Goal: Transaction & Acquisition: Purchase product/service

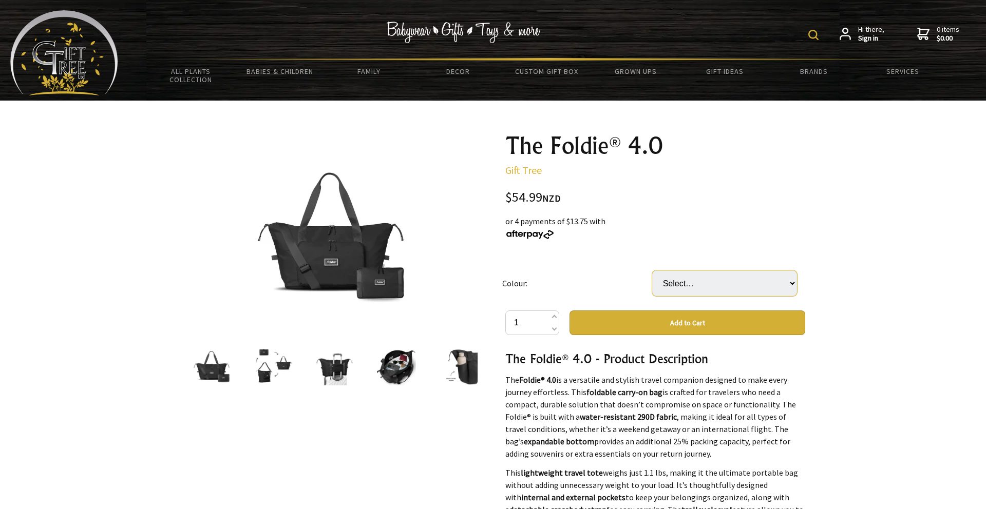
click at [695, 278] on select "Select… Black Brown Dark Blue Ice Blue Purple Royal Blue" at bounding box center [724, 284] width 145 height 26
select select "Dark Blue"
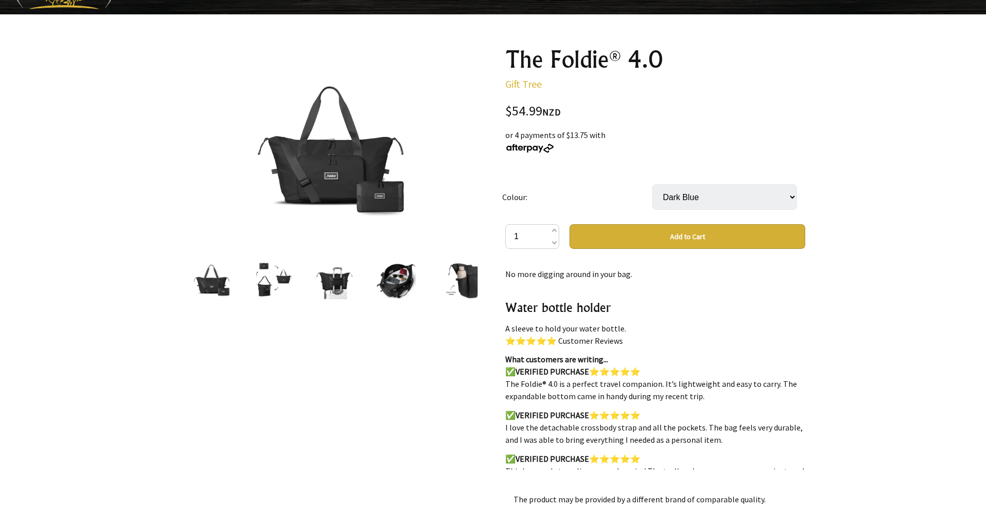
scroll to position [1785, 0]
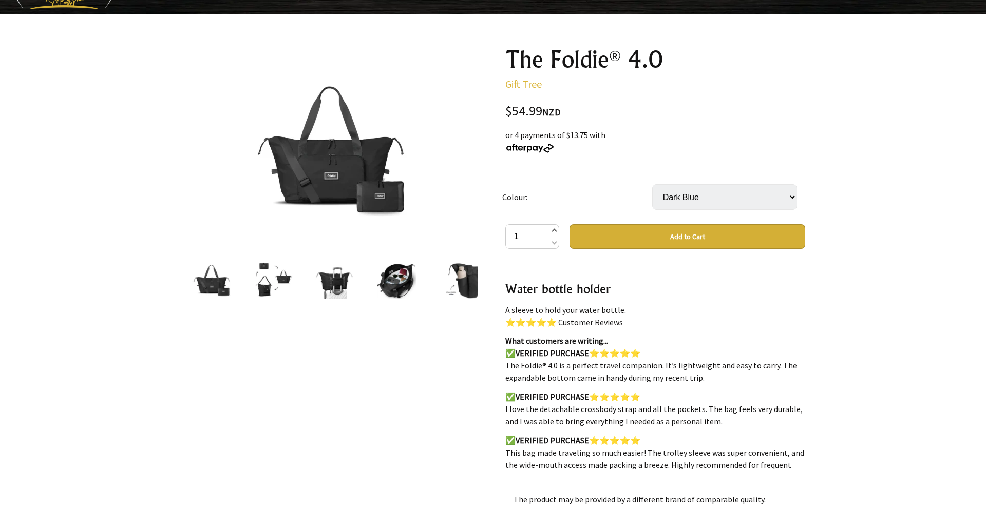
click at [554, 231] on span at bounding box center [553, 231] width 5 height 12
type input "4"
click at [634, 242] on button "Add to Cart" at bounding box center [687, 236] width 236 height 25
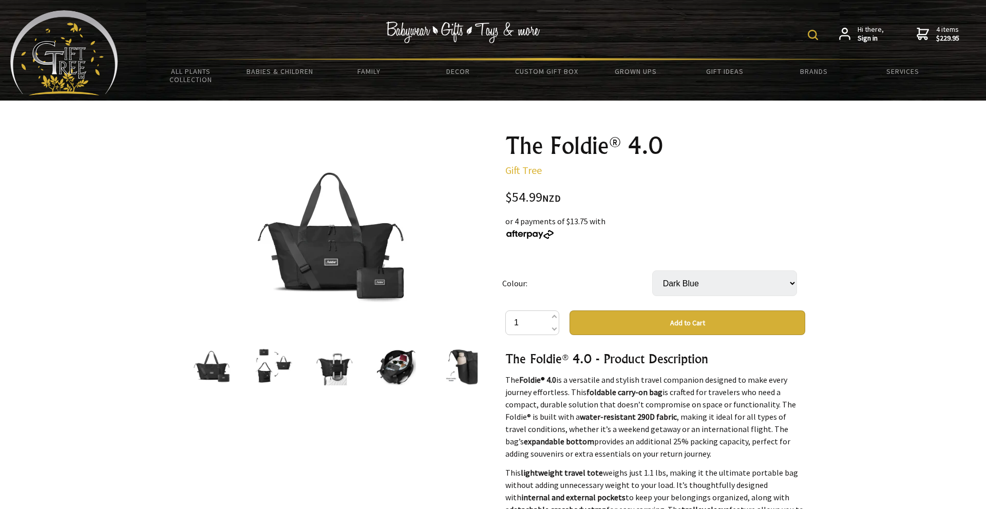
select select "Dark Blue"
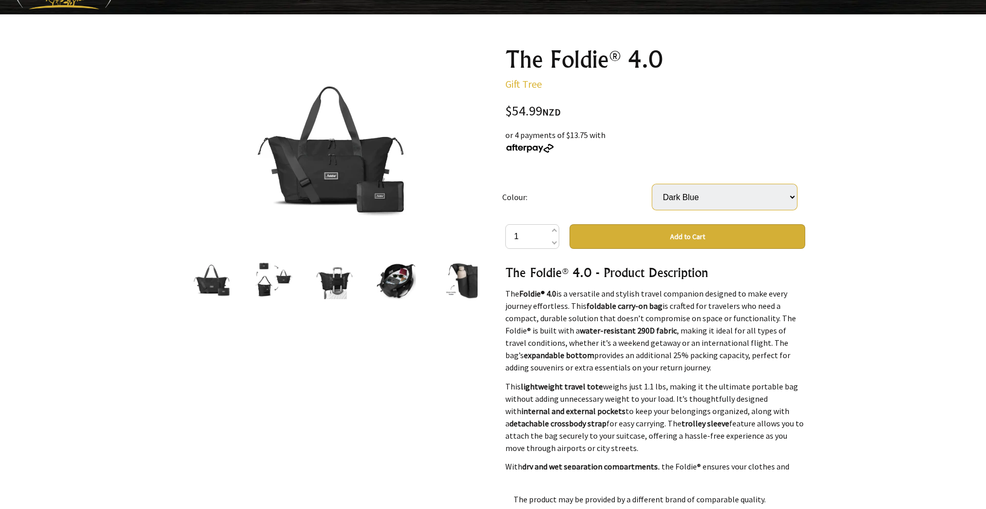
click at [696, 191] on select "Select… Black Brown Dark Blue Ice Blue Purple Royal Blue" at bounding box center [724, 197] width 145 height 26
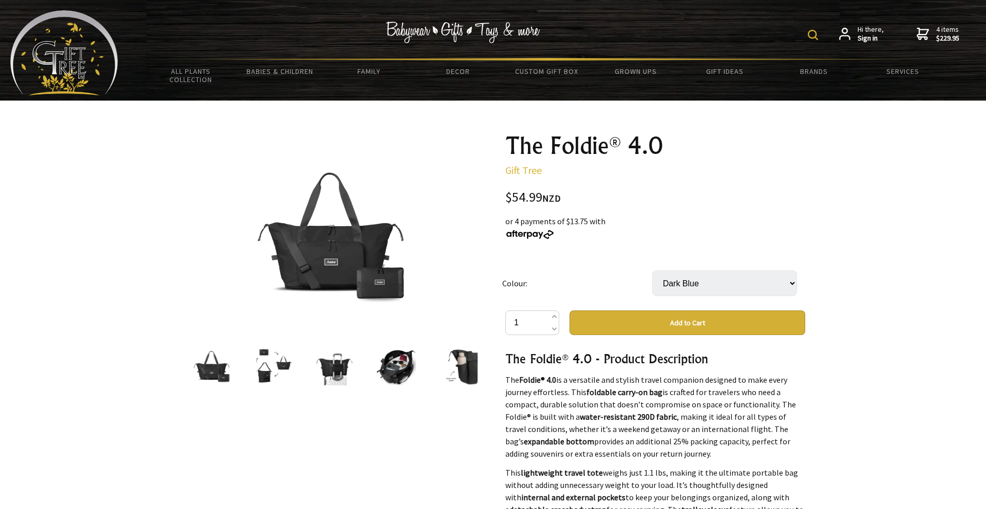
click at [816, 36] on img at bounding box center [812, 35] width 10 height 10
type input "foldie"
click at [731, 34] on img at bounding box center [729, 35] width 10 height 10
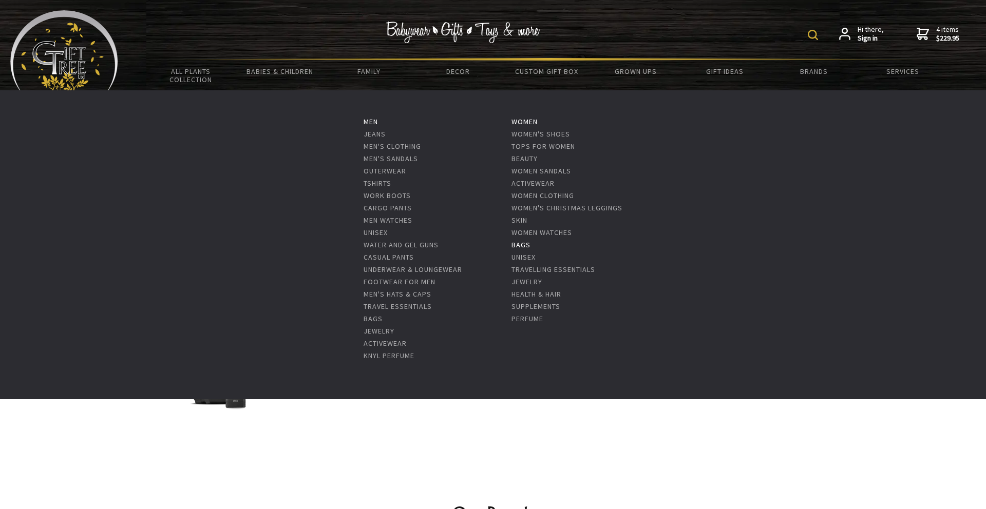
click at [530, 244] on link "Bags" at bounding box center [520, 244] width 19 height 9
click at [528, 245] on link "Bags" at bounding box center [520, 244] width 19 height 9
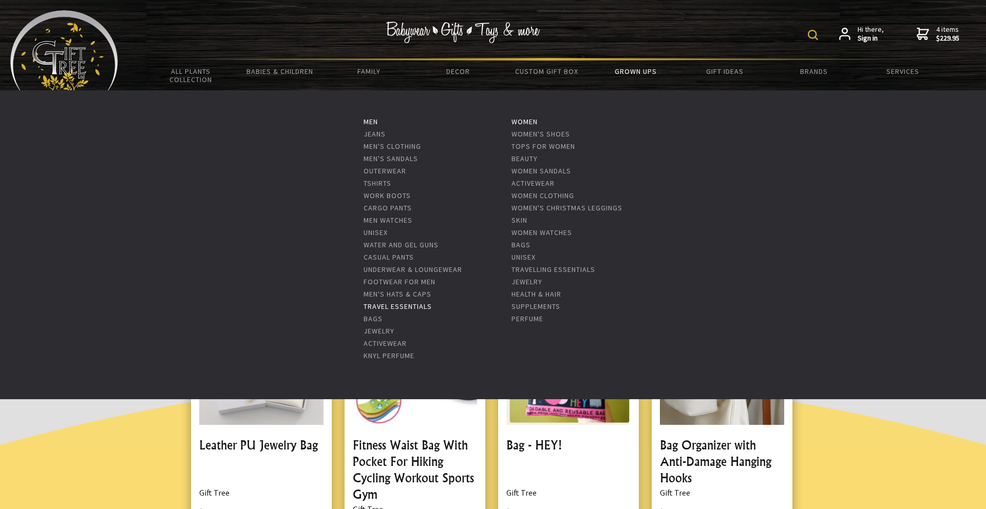
click at [393, 305] on link "Travel Essentials" at bounding box center [397, 306] width 68 height 9
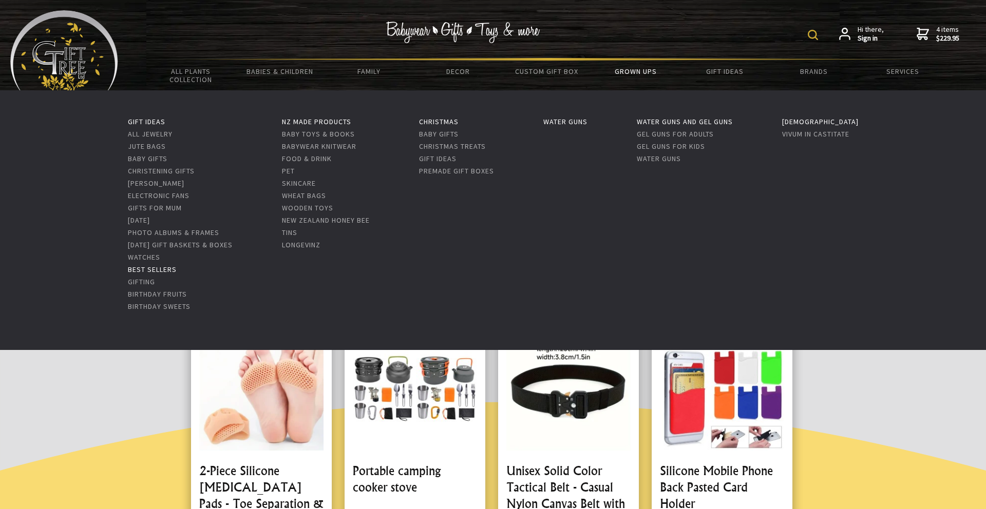
click at [138, 268] on link "Best Sellers" at bounding box center [152, 269] width 49 height 9
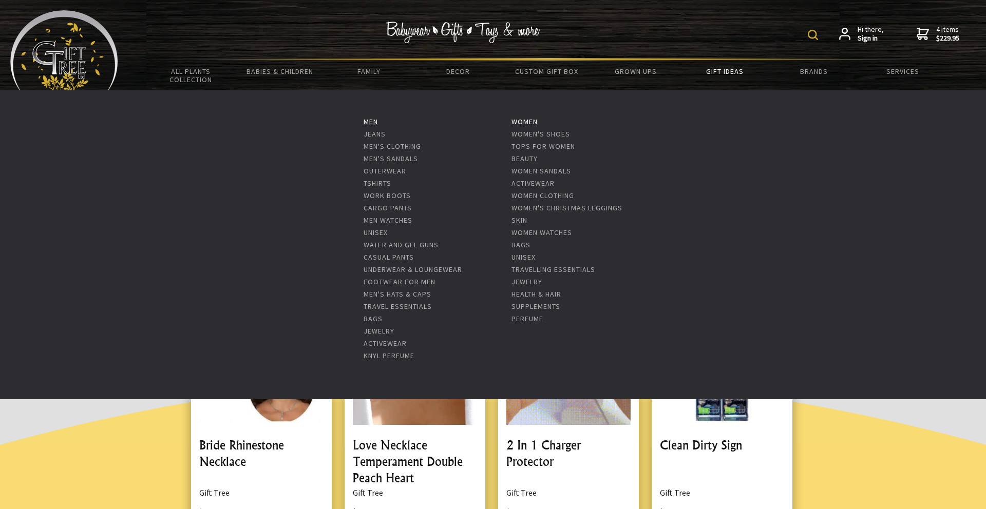
click at [367, 125] on link "Men" at bounding box center [370, 121] width 14 height 9
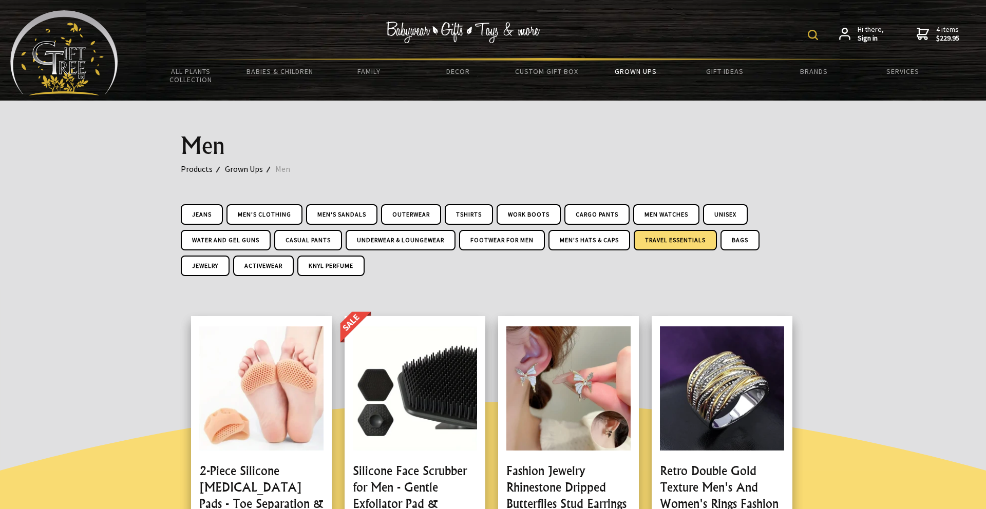
click at [680, 235] on link "Travel Essentials" at bounding box center [674, 240] width 83 height 21
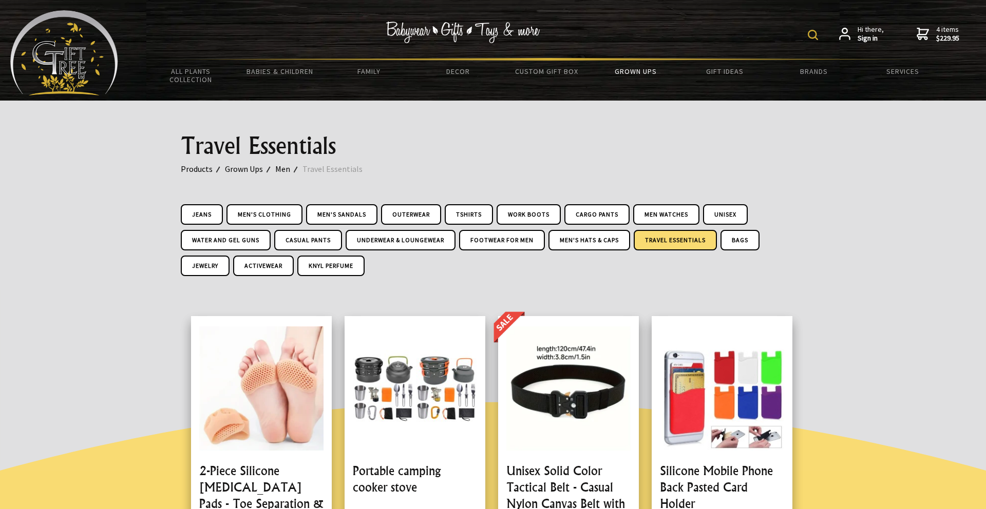
click at [941, 30] on span "4 items $229.95" at bounding box center [947, 34] width 23 height 18
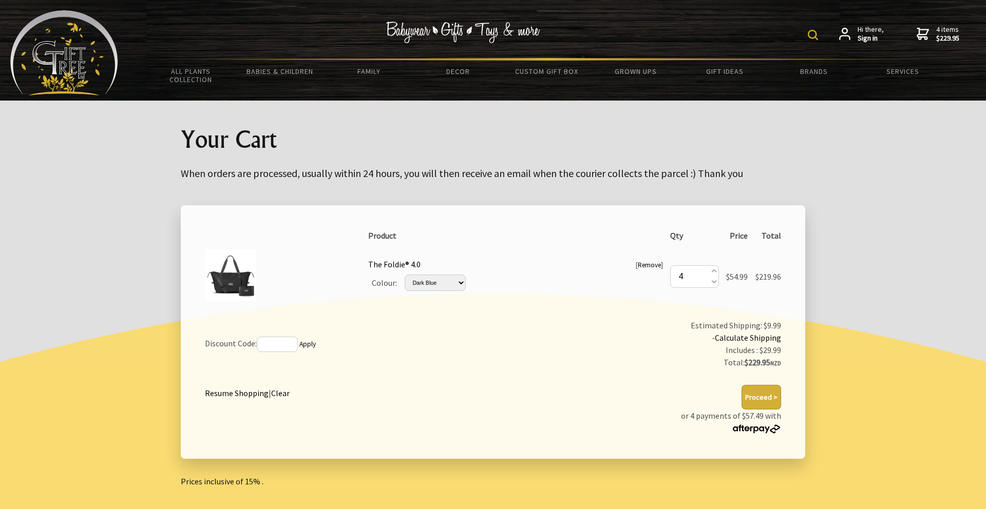
click at [759, 401] on button "Proceed >" at bounding box center [761, 397] width 40 height 25
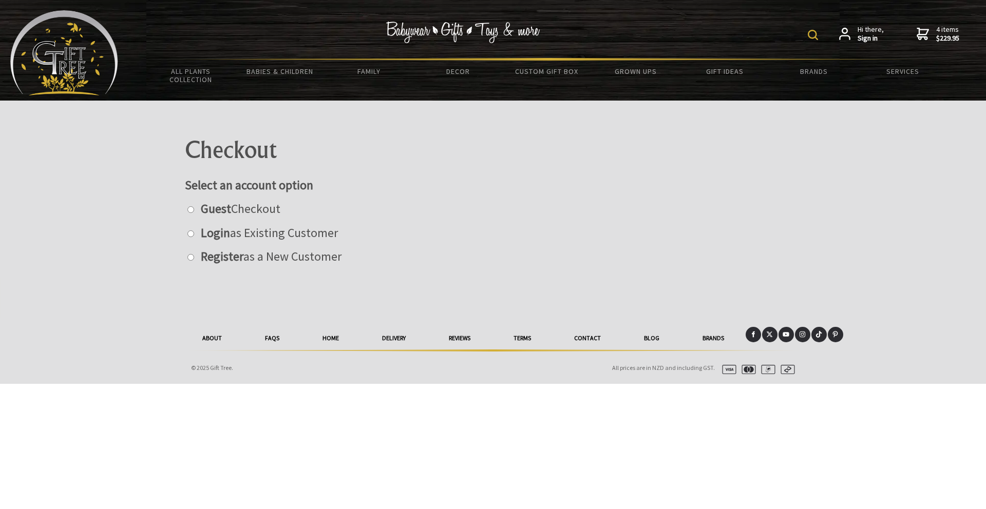
click at [228, 214] on strong "Guest" at bounding box center [216, 209] width 30 height 16
click at [194, 213] on input "radio" at bounding box center [190, 209] width 7 height 7
radio input "true"
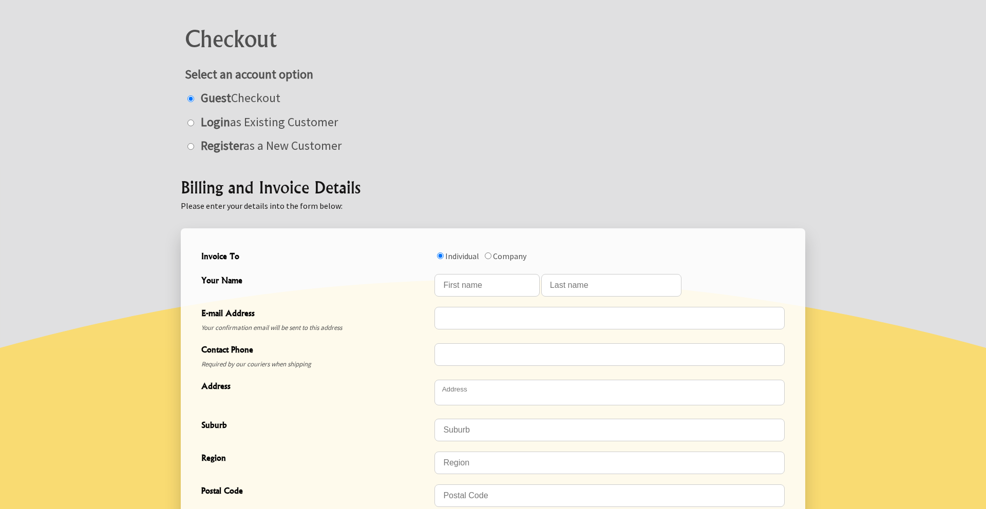
scroll to position [132, 0]
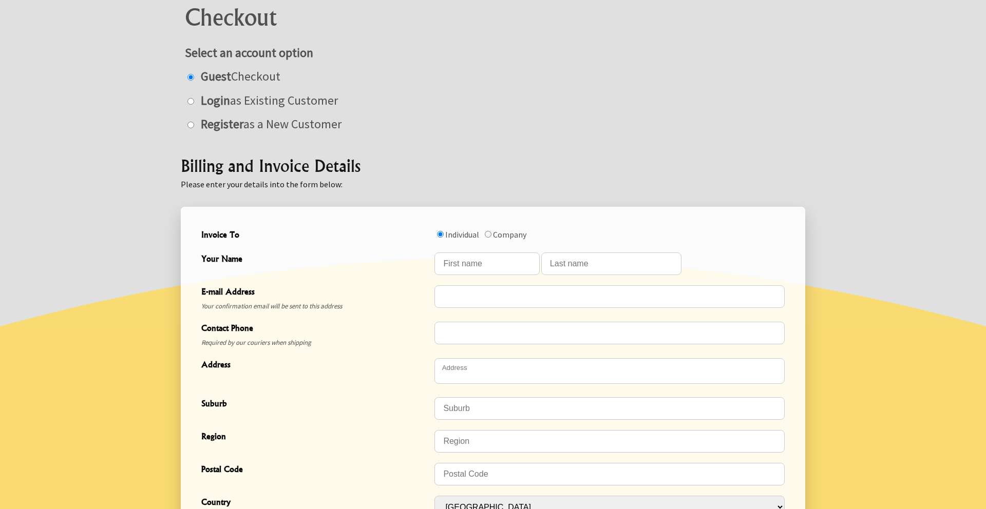
click at [503, 237] on label "Company" at bounding box center [509, 234] width 33 height 10
click at [491, 237] on input "Invoice To" at bounding box center [488, 234] width 7 height 7
radio input "true"
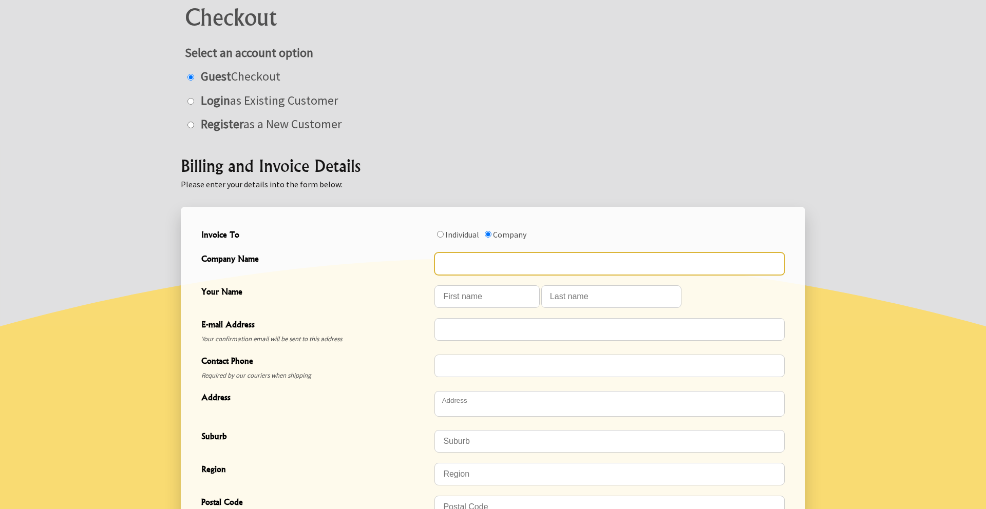
click at [481, 261] on input "Company Name" at bounding box center [609, 264] width 350 height 23
type input "EMUGs"
click at [475, 295] on input "Your Name" at bounding box center [486, 296] width 105 height 23
type input "Stacey"
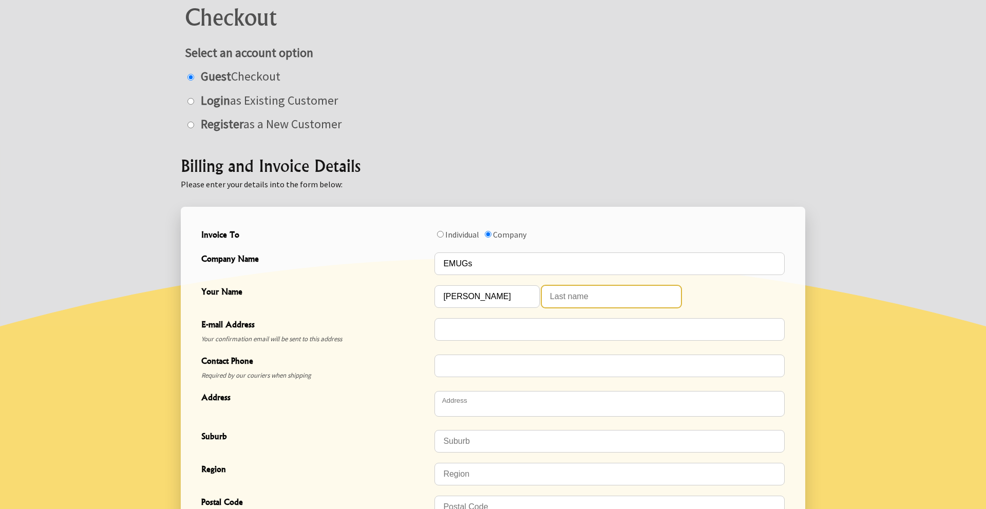
type input "Davidson"
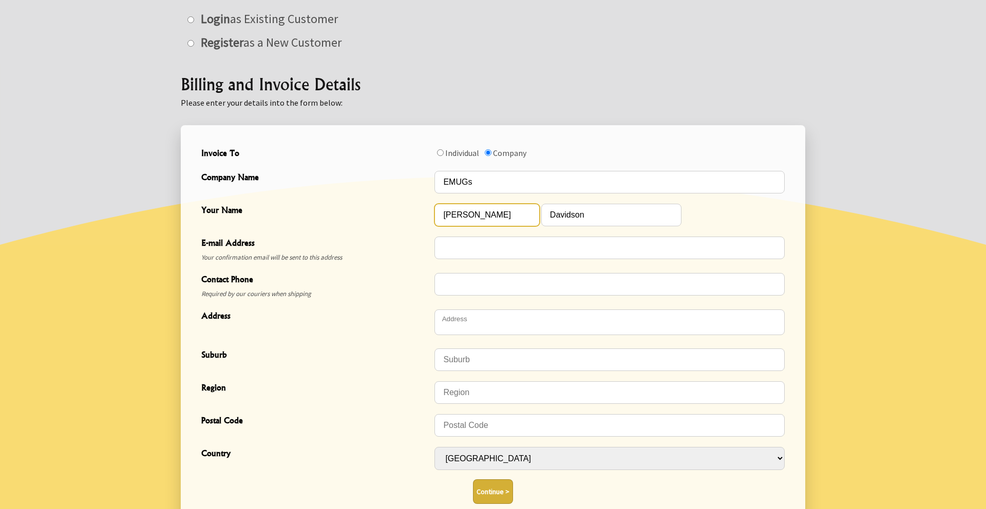
scroll to position [229, 0]
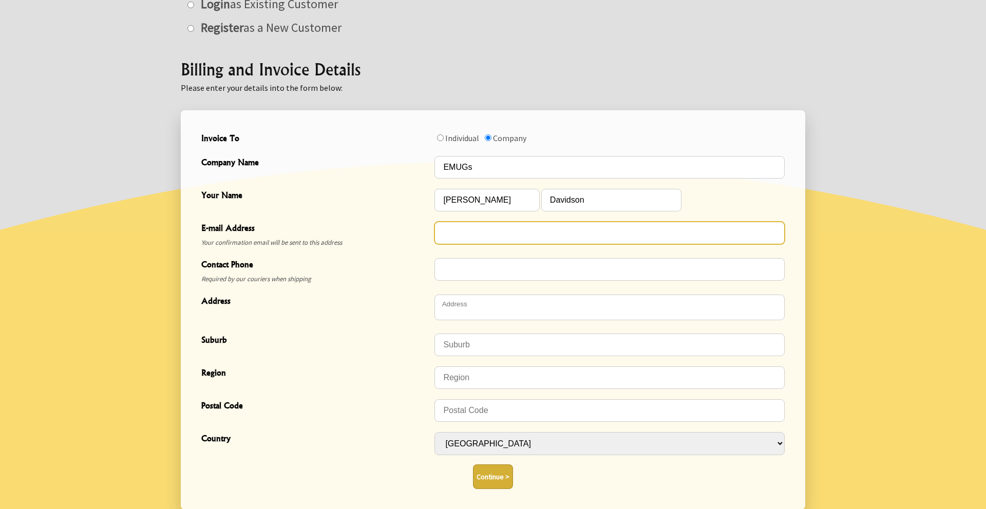
click at [481, 238] on input "E-mail Address" at bounding box center [609, 233] width 350 height 23
type input "stacey@emugs.org"
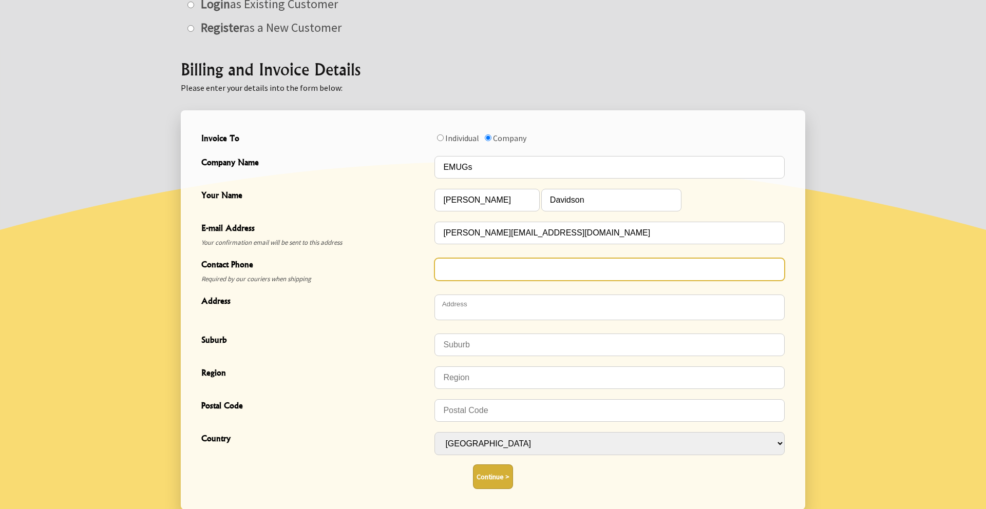
click at [486, 272] on input "Contact Phone" at bounding box center [609, 269] width 350 height 23
type input "02753777924"
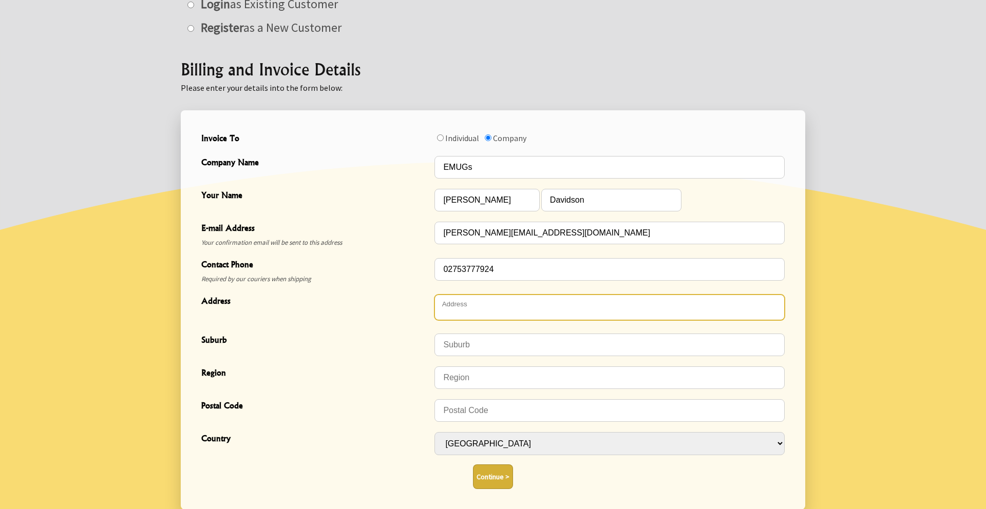
click at [506, 313] on textarea "Address" at bounding box center [609, 308] width 350 height 26
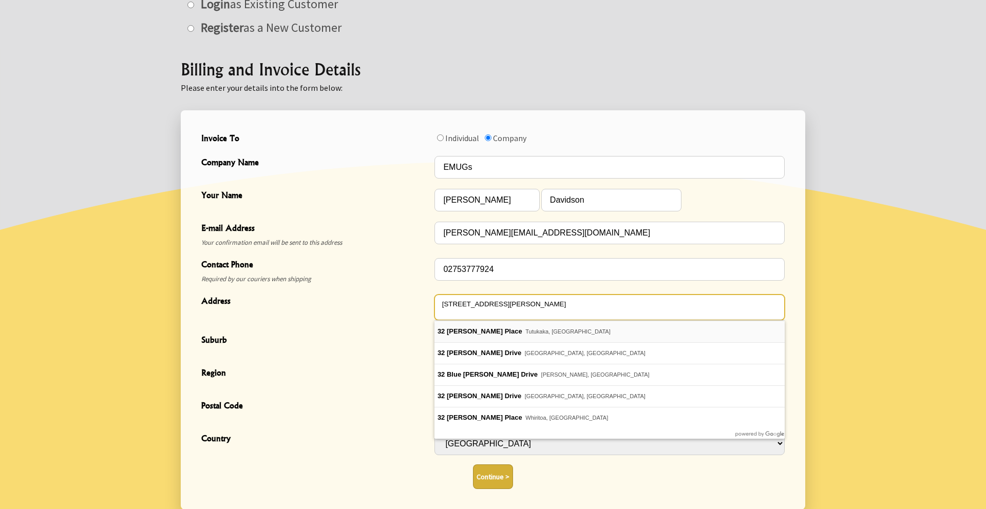
type textarea "32 Marlin Place"
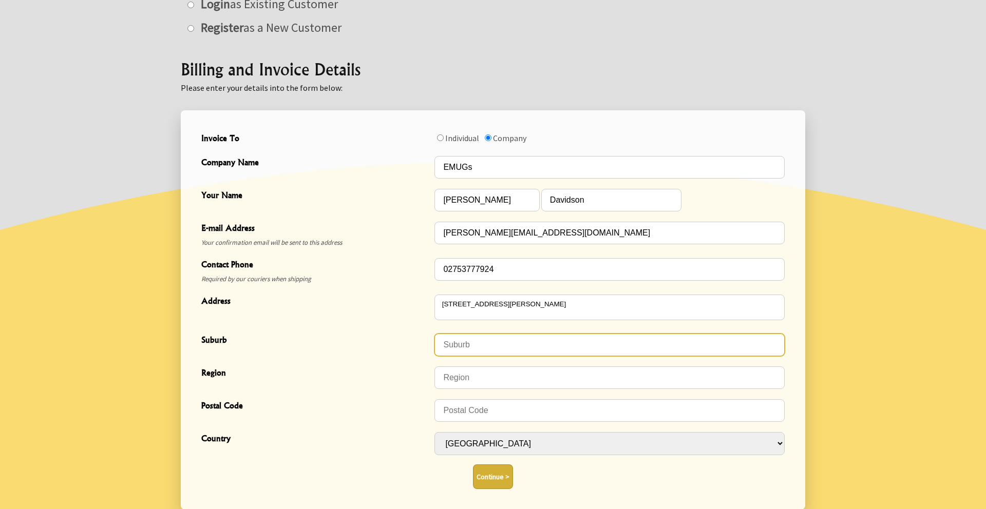
type input "Tutukaka"
type input "0173"
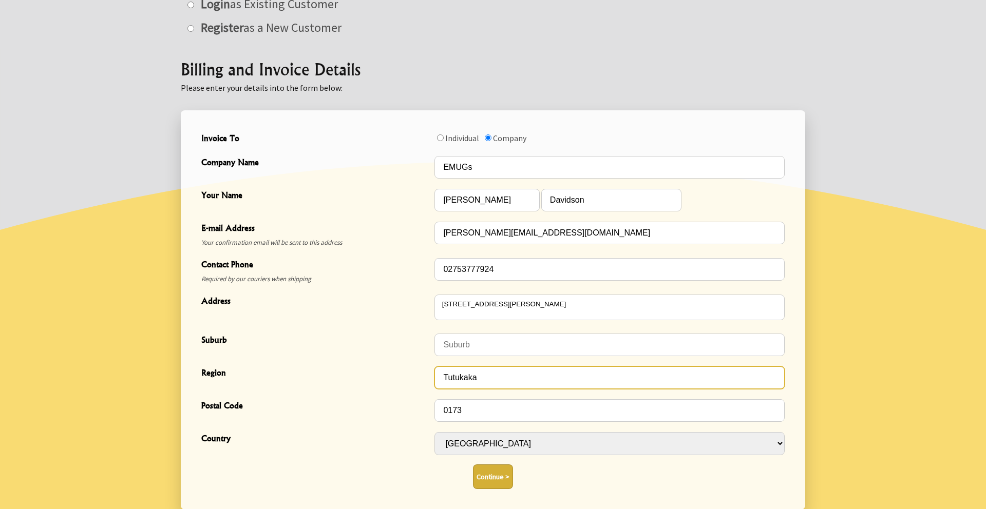
drag, startPoint x: 483, startPoint y: 378, endPoint x: 435, endPoint y: 379, distance: 47.7
click at [435, 379] on input "Tutukaka" at bounding box center [609, 377] width 350 height 23
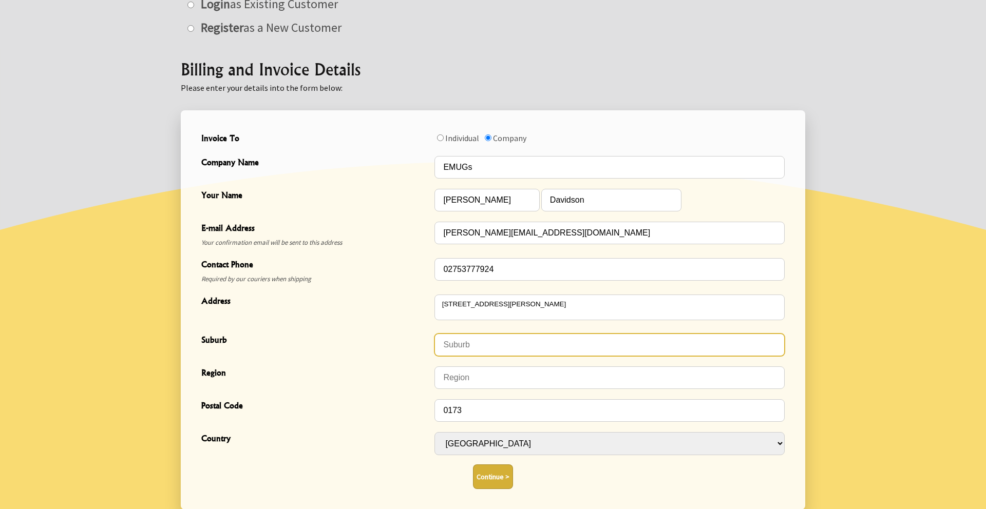
click at [464, 347] on input "Suburb" at bounding box center [609, 345] width 350 height 23
paste input "Tutukaka"
type input "Tutukaka"
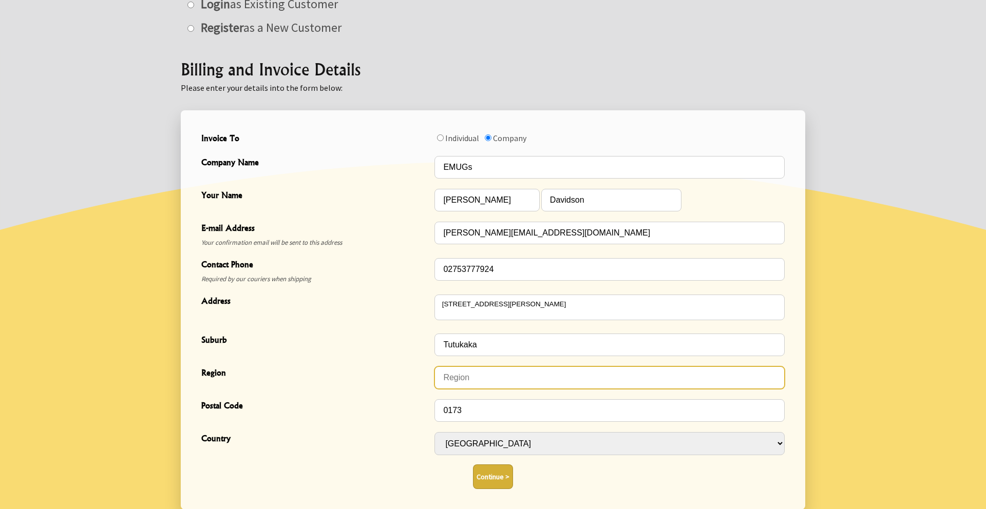
click at [461, 377] on input "Region" at bounding box center [609, 377] width 350 height 23
type input "Northland"
click at [493, 473] on button "Continue >" at bounding box center [493, 477] width 40 height 25
type button "1"
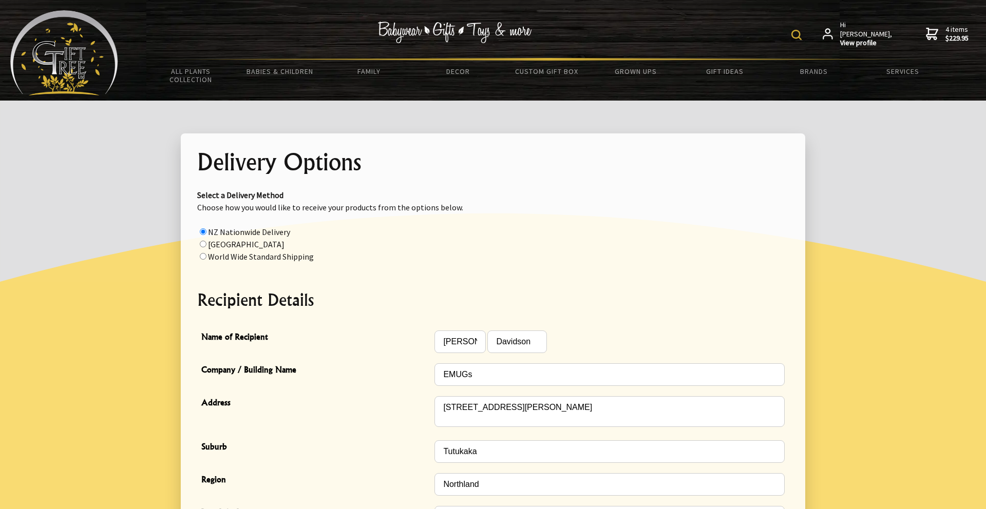
click at [649, 320] on oncord-ajaxregion "Delivery Options Select a Delivery Method Choose how you would like to receive …" at bounding box center [492, 386] width 591 height 472
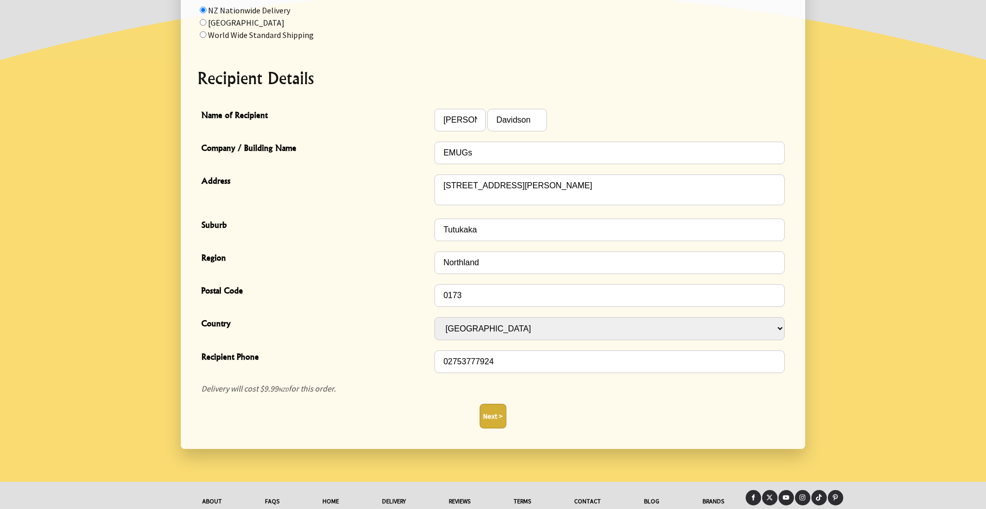
scroll to position [260, 0]
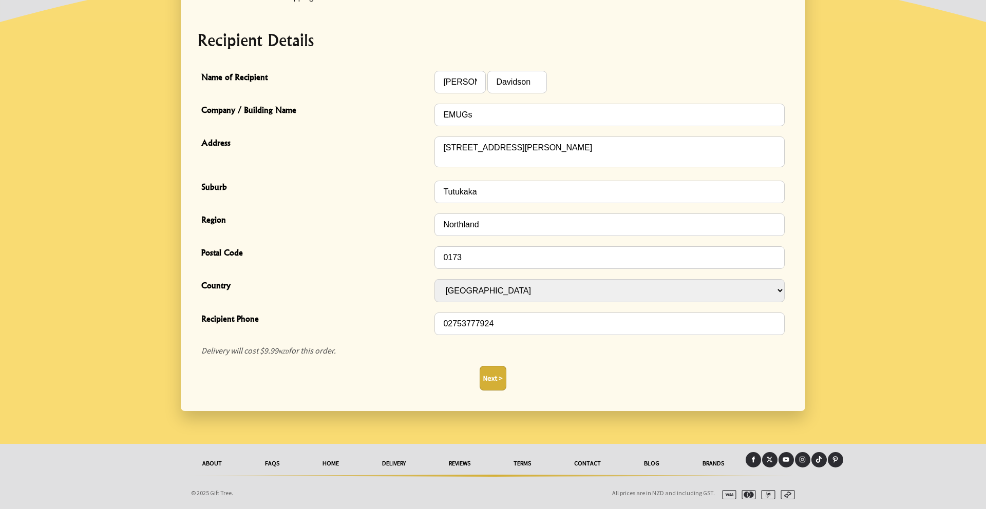
click at [499, 375] on button "Next >" at bounding box center [492, 378] width 27 height 25
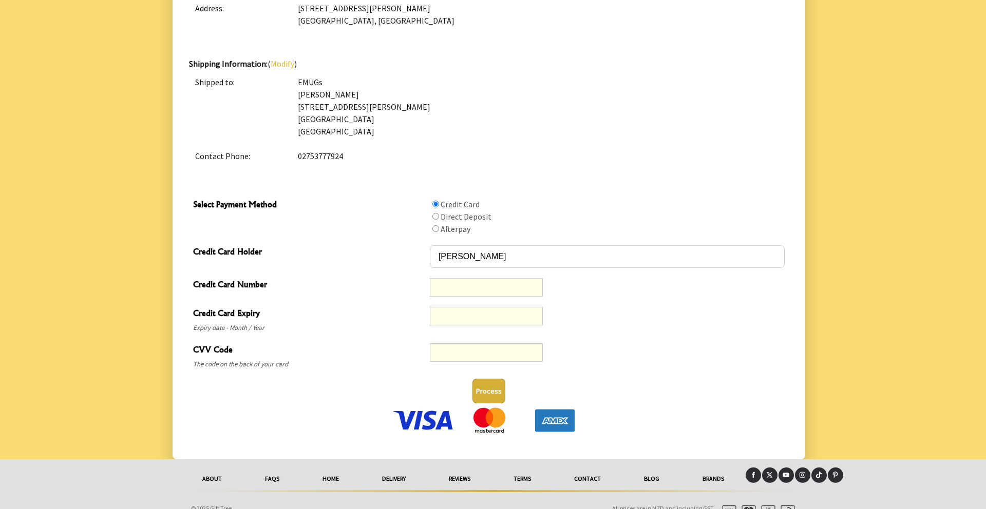
scroll to position [444, 0]
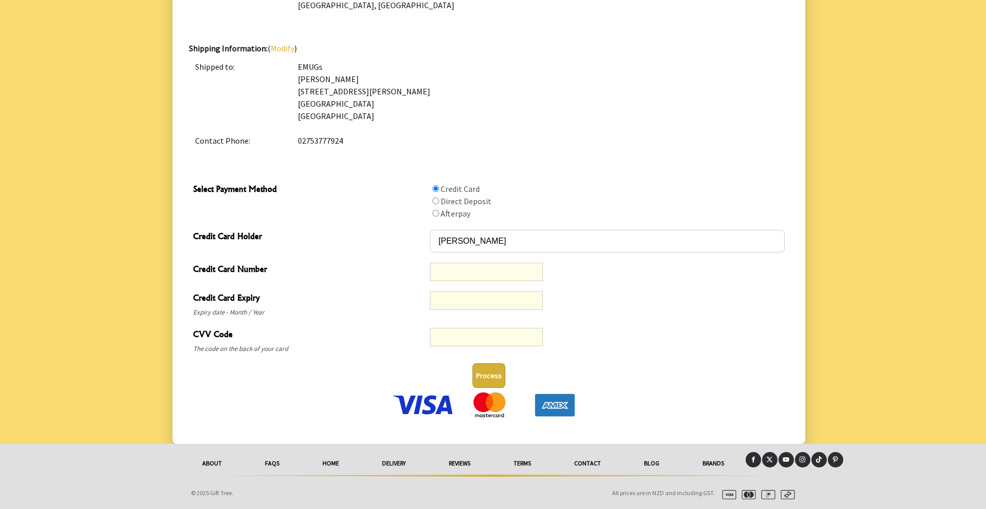
click at [500, 383] on button "Process" at bounding box center [488, 375] width 33 height 25
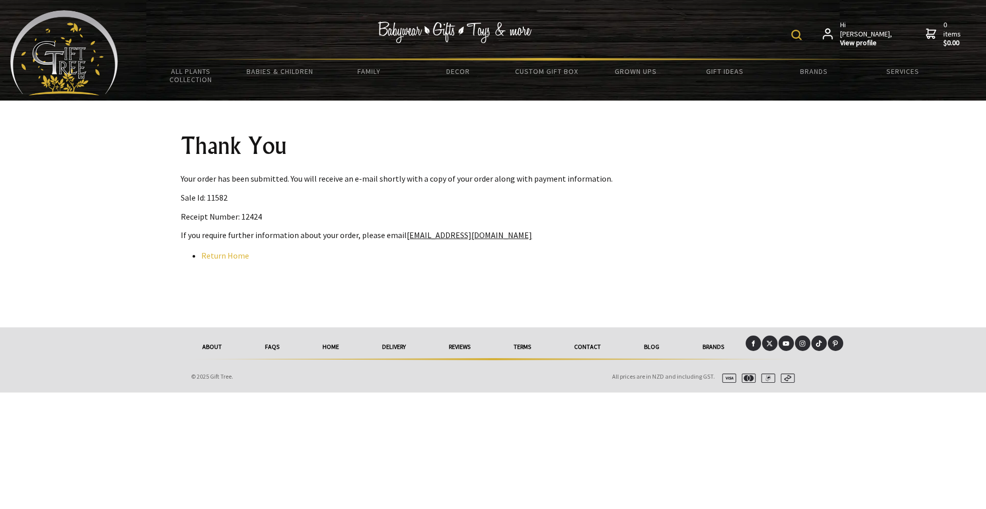
click at [108, 55] on img at bounding box center [64, 52] width 108 height 85
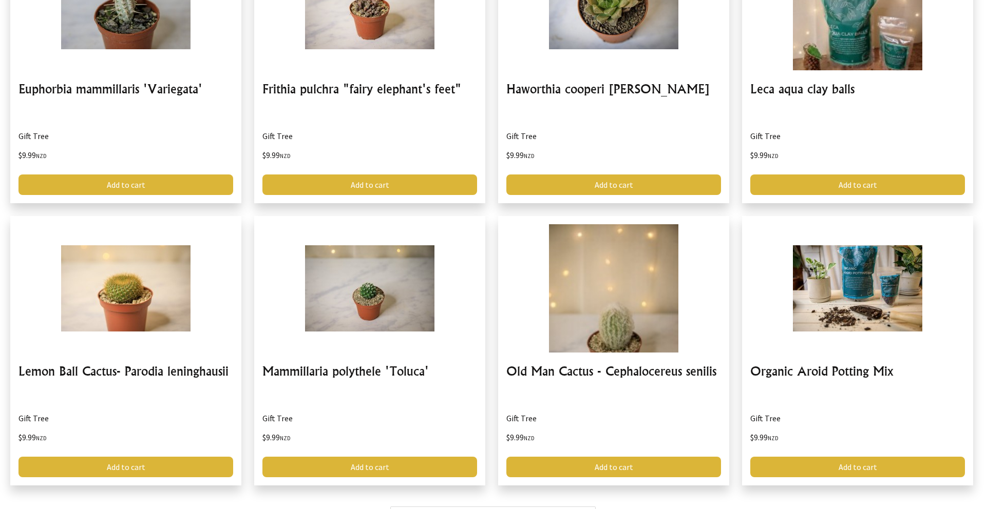
scroll to position [2708, 0]
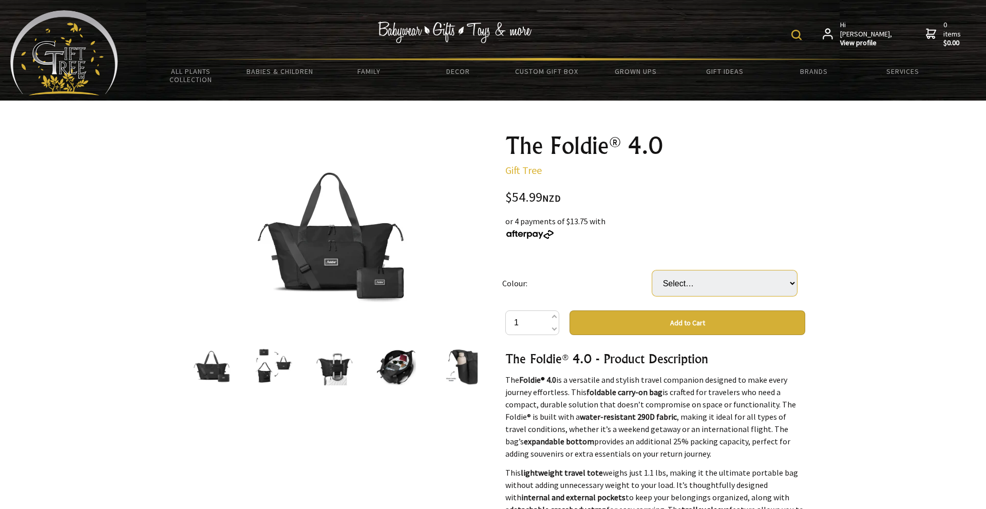
click at [705, 286] on select "Select… Black Brown Dark Blue Ice Blue Purple Royal Blue" at bounding box center [724, 284] width 145 height 26
select select "Brown"
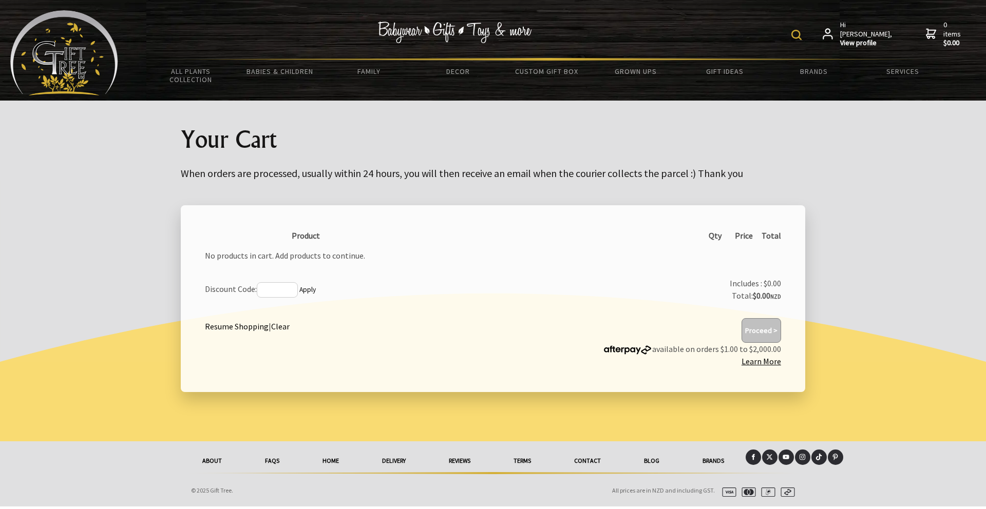
click at [801, 37] on img at bounding box center [796, 35] width 10 height 10
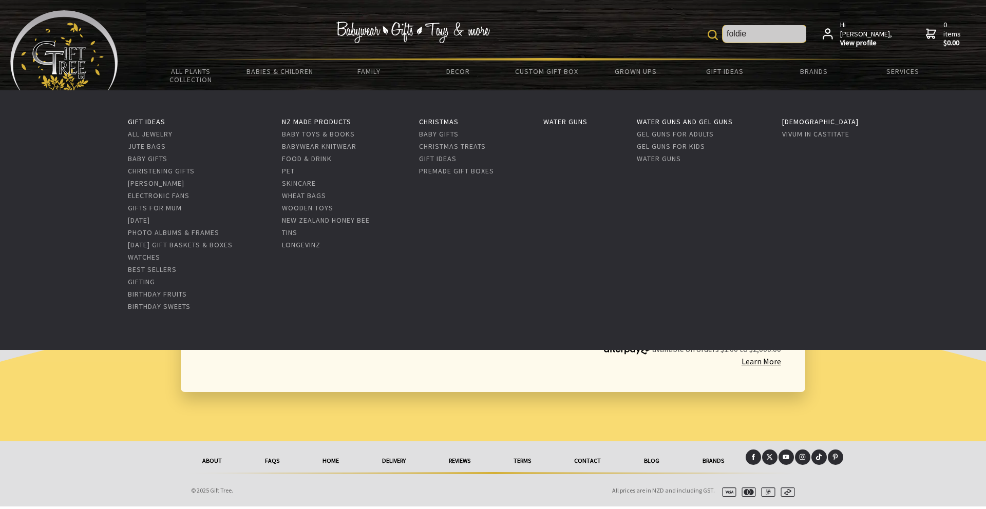
type input "foldie"
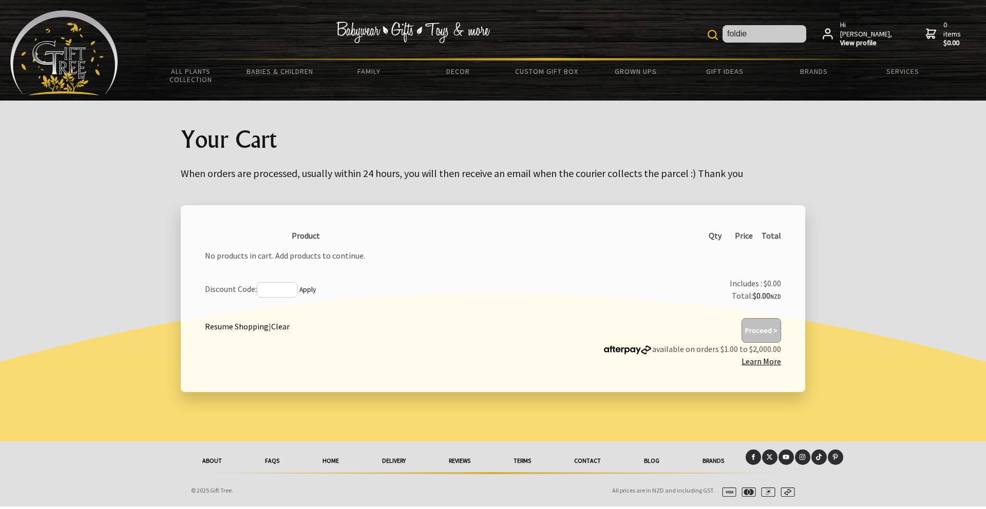
click at [718, 36] on img at bounding box center [712, 35] width 10 height 10
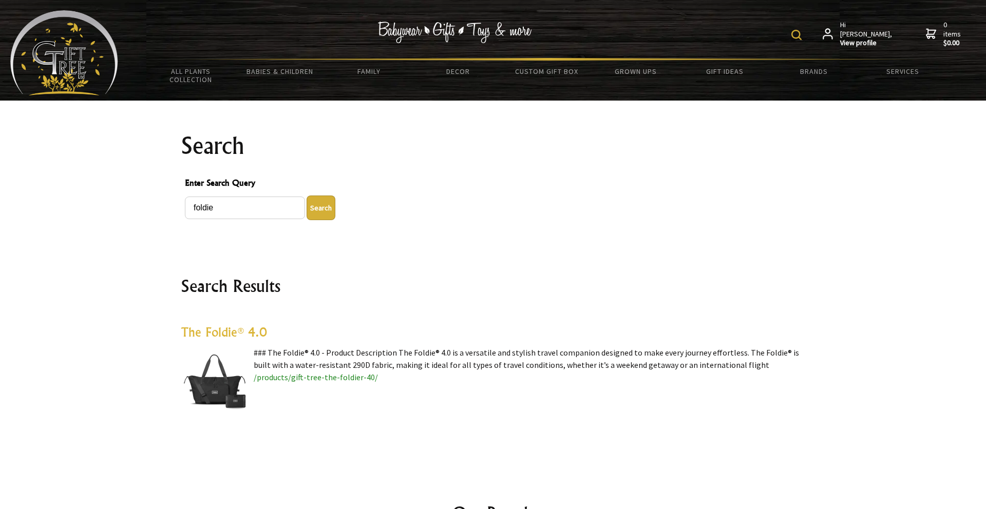
click at [224, 335] on link "The Foldie® 4.0" at bounding box center [224, 331] width 86 height 15
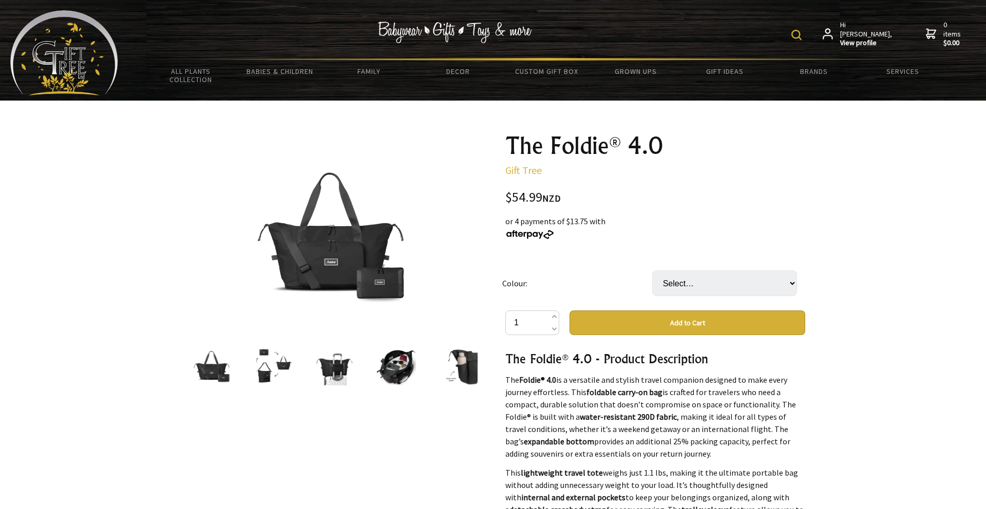
click at [426, 451] on div "1 /6" at bounding box center [330, 446] width 316 height 642
